Goal: Task Accomplishment & Management: Use online tool/utility

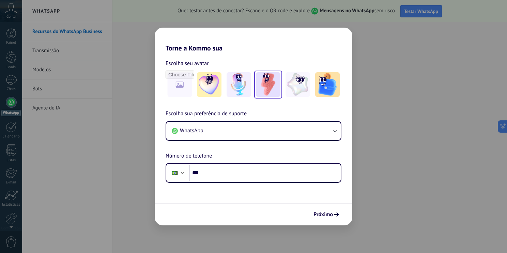
click at [275, 82] on img at bounding box center [268, 84] width 25 height 25
click at [220, 92] on img at bounding box center [209, 84] width 25 height 25
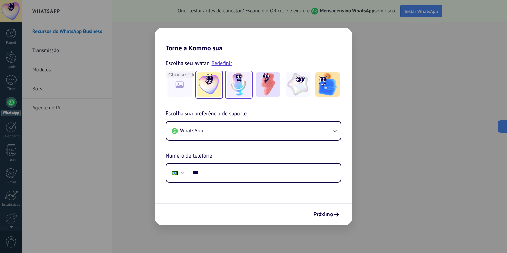
click at [235, 90] on img at bounding box center [239, 84] width 25 height 25
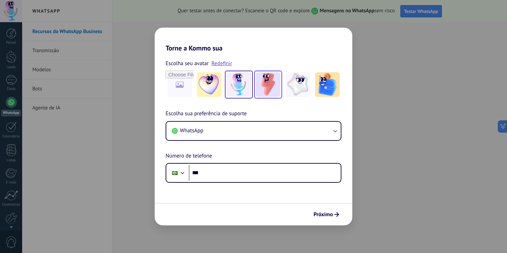
click at [280, 85] on img at bounding box center [268, 84] width 25 height 25
click at [174, 142] on div "Escolha sua preferência de suporte WhatsApp Número de telefone Phone ***" at bounding box center [254, 145] width 198 height 73
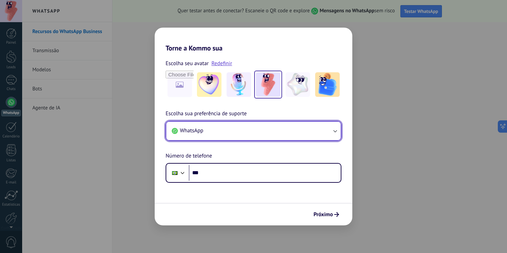
click at [203, 133] on span "WhatsApp" at bounding box center [192, 130] width 24 height 7
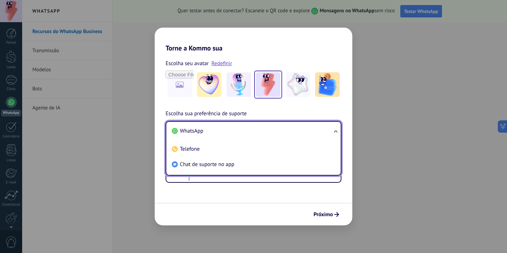
click at [201, 133] on span "WhatsApp" at bounding box center [192, 131] width 24 height 7
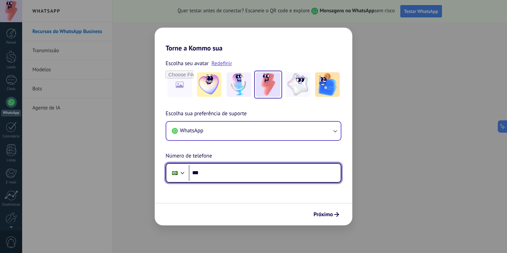
click at [221, 173] on input "***" at bounding box center [265, 173] width 152 height 16
type input "**********"
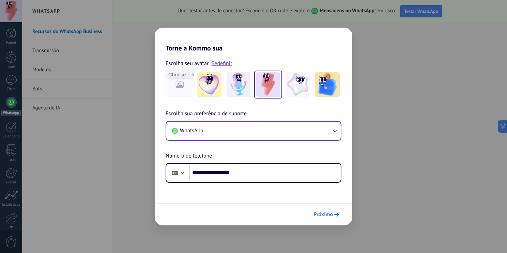
click at [323, 212] on span "Próximo" at bounding box center [323, 214] width 19 height 5
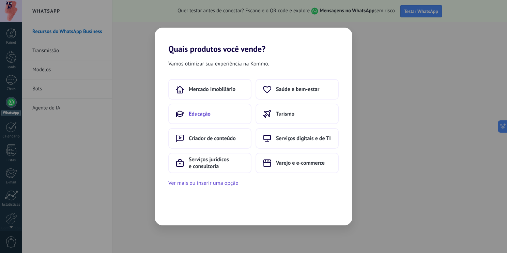
click at [199, 113] on span "Educação" at bounding box center [200, 113] width 22 height 7
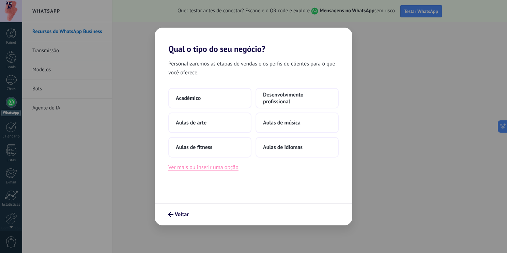
click at [201, 167] on button "Ver mais ou inserir uma opção" at bounding box center [203, 167] width 70 height 9
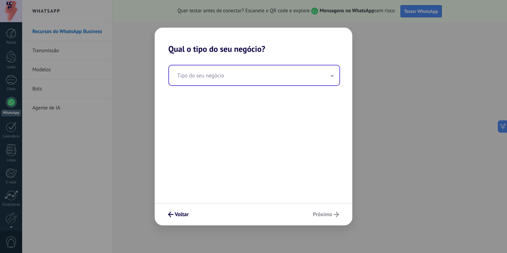
click at [222, 74] on input "text" at bounding box center [254, 75] width 171 height 20
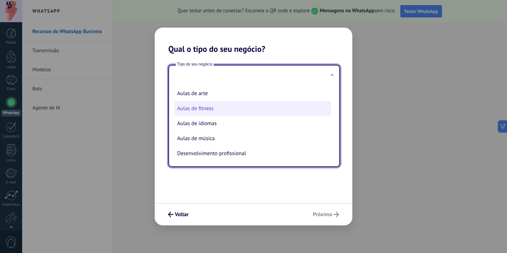
scroll to position [17, 0]
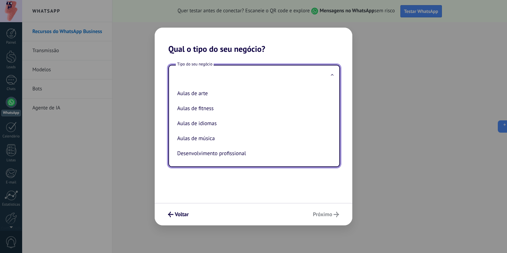
click at [202, 158] on li "Desenvolvimento profissional" at bounding box center [253, 153] width 157 height 15
type input "**********"
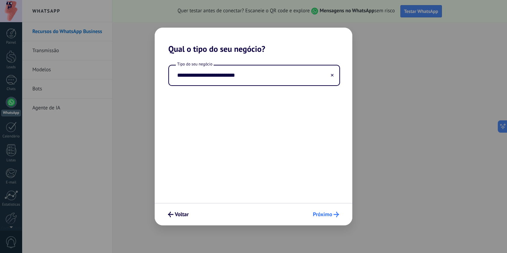
click at [315, 210] on button "Próximo" at bounding box center [326, 215] width 32 height 12
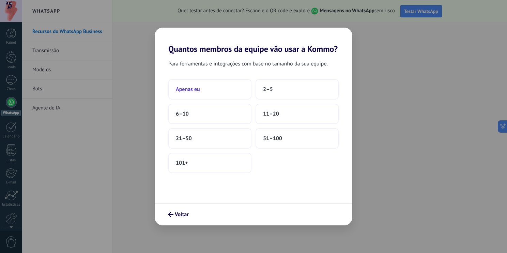
click at [207, 91] on button "Apenas eu" at bounding box center [209, 89] width 83 height 20
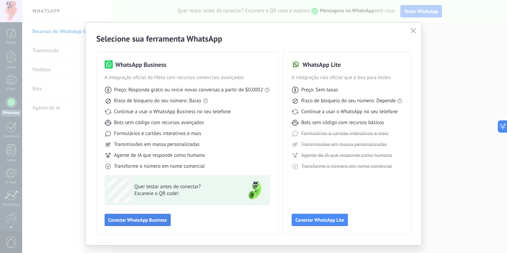
click at [115, 219] on span "Conectar WhatsApp Business" at bounding box center [137, 220] width 59 height 5
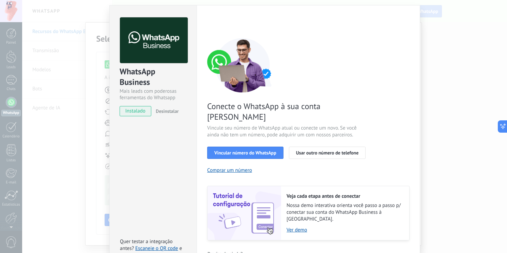
scroll to position [22, 0]
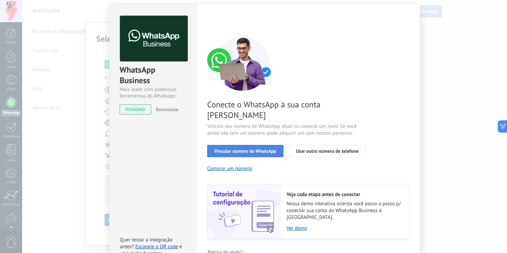
click at [241, 149] on span "Vincular número do WhatsApp" at bounding box center [246, 151] width 62 height 5
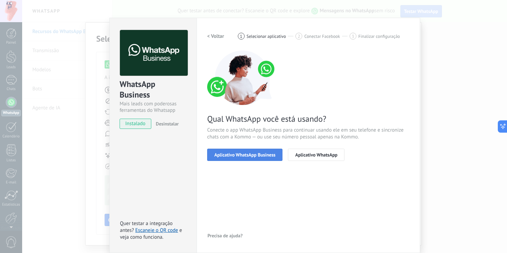
click at [244, 153] on span "Aplicativo WhatsApp Business" at bounding box center [245, 154] width 61 height 5
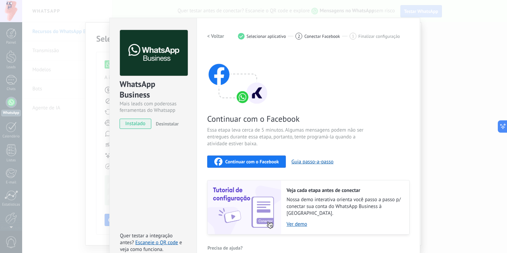
scroll to position [14, 0]
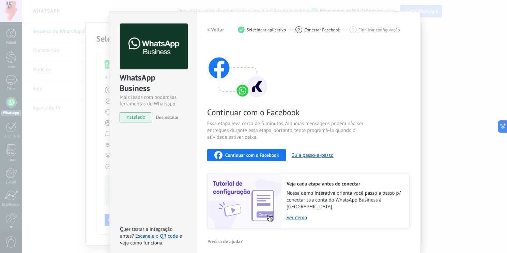
click at [72, 87] on div "WhatsApp Business Mais leads com poderosas ferramentas do Whatsapp instalado De…" at bounding box center [264, 126] width 485 height 253
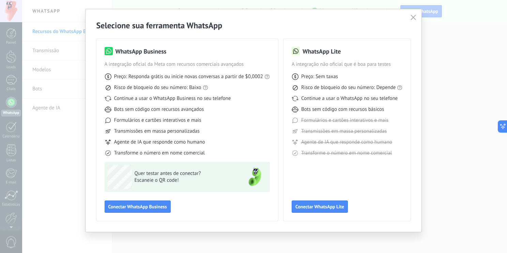
scroll to position [14, 0]
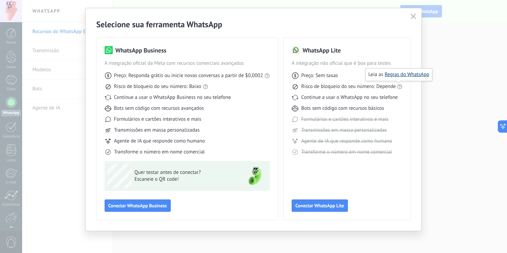
click at [405, 74] on link "Regras do WhatsApp" at bounding box center [407, 74] width 45 height 6
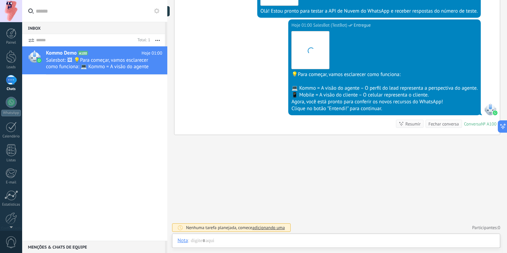
scroll to position [177, 0]
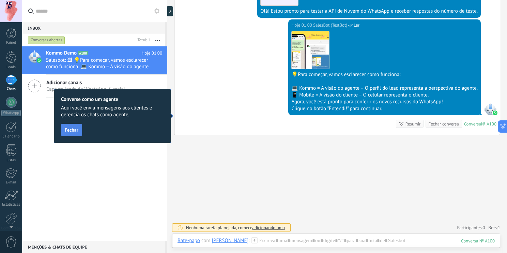
click at [73, 130] on span "Fechar" at bounding box center [72, 130] width 14 height 5
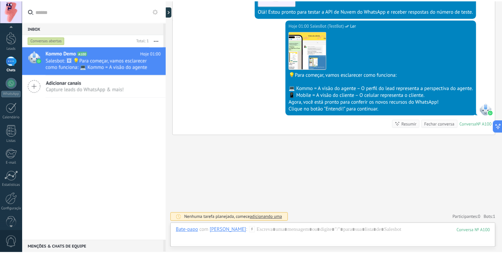
scroll to position [30, 0]
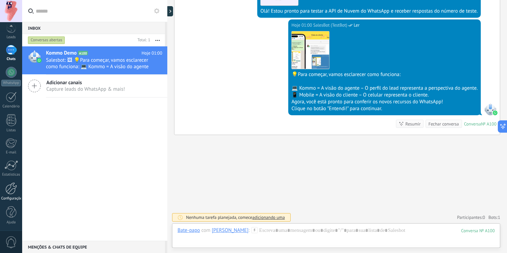
click at [14, 195] on link "Configurações" at bounding box center [11, 191] width 22 height 18
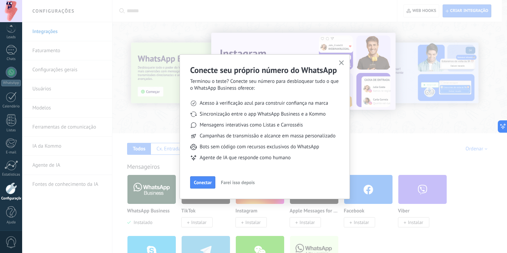
click at [234, 183] on span "Farei isso depois" at bounding box center [238, 182] width 34 height 5
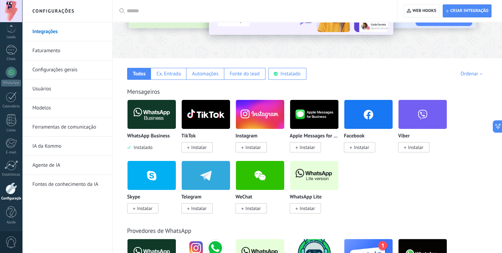
scroll to position [76, 0]
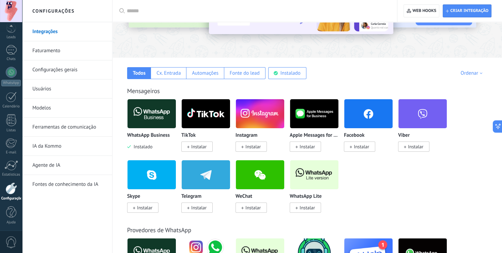
click at [40, 104] on link "Modelos" at bounding box center [68, 108] width 73 height 19
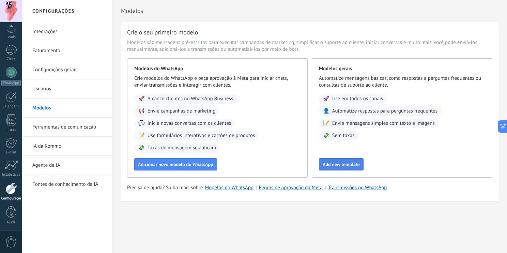
click at [347, 166] on span "Add new template" at bounding box center [341, 164] width 37 height 5
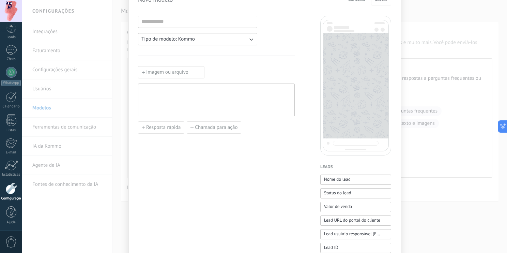
scroll to position [38, 0]
click at [342, 179] on span "Nome do lead" at bounding box center [337, 178] width 27 height 7
click at [334, 191] on span "Status do lead" at bounding box center [337, 192] width 27 height 7
click at [334, 203] on span "Valor de venda" at bounding box center [338, 205] width 28 height 7
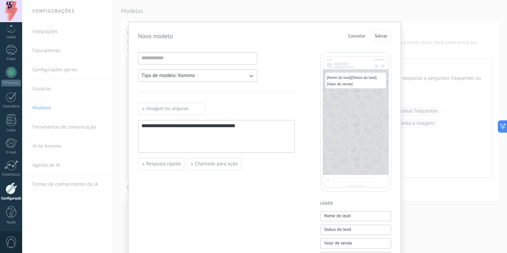
scroll to position [0, 0]
